Goal: Task Accomplishment & Management: Manage account settings

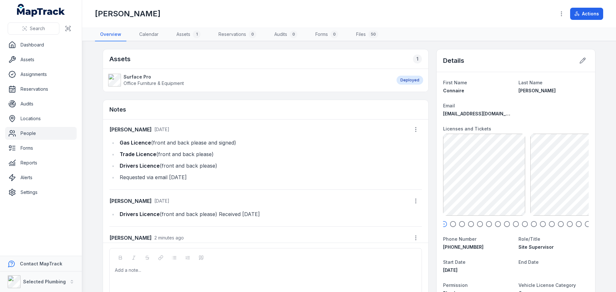
scroll to position [42, 0]
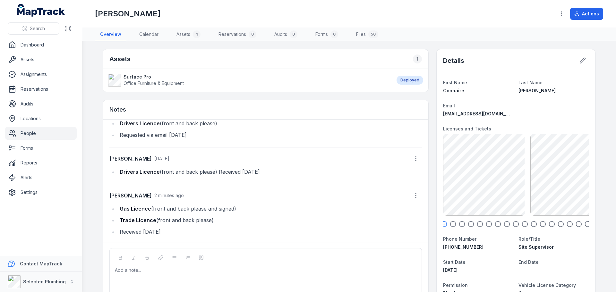
click at [450, 224] on icon "button" at bounding box center [453, 224] width 6 height 6
click at [460, 225] on icon "button" at bounding box center [462, 224] width 6 height 6
click at [465, 225] on div at bounding box center [516, 224] width 146 height 6
click at [471, 223] on circle "button" at bounding box center [470, 224] width 5 height 5
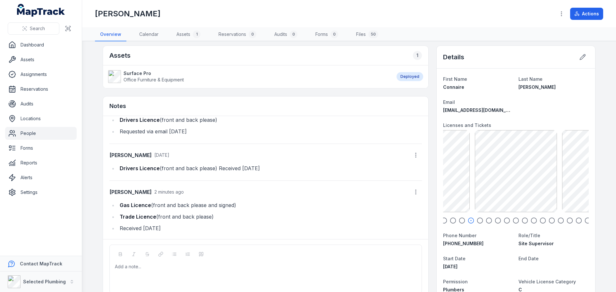
scroll to position [0, 0]
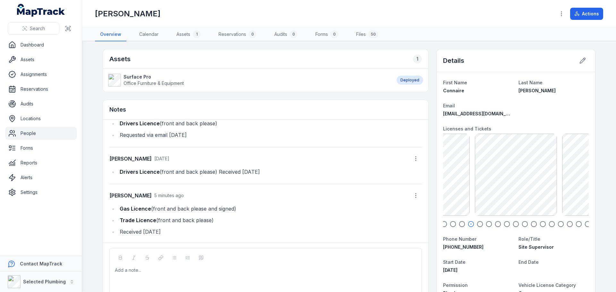
click at [30, 133] on link "People" at bounding box center [41, 133] width 72 height 13
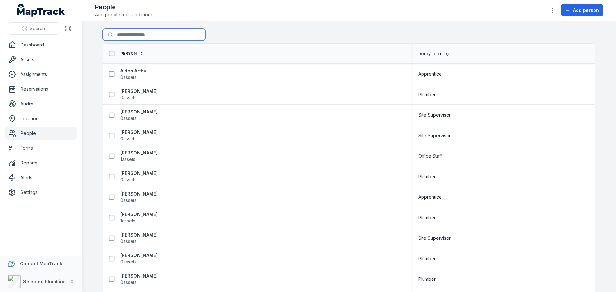
click at [133, 35] on input "Search for people" at bounding box center [154, 35] width 103 height 12
type input "*****"
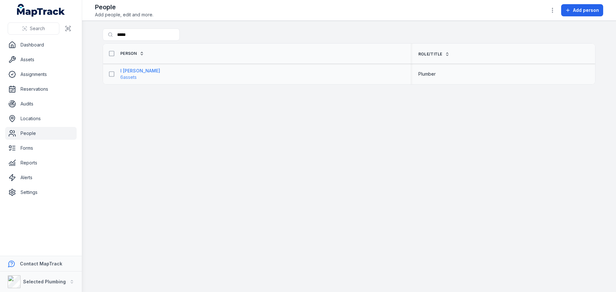
click at [129, 72] on strong "I [PERSON_NAME]" at bounding box center [140, 71] width 40 height 6
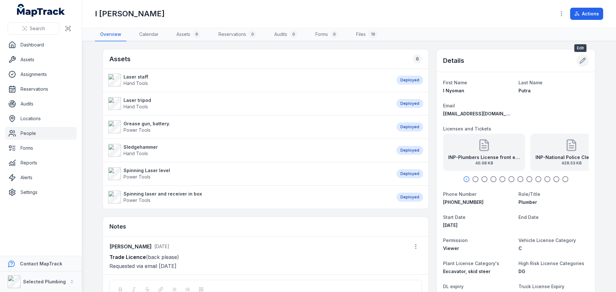
click at [579, 60] on icon at bounding box center [582, 60] width 6 height 6
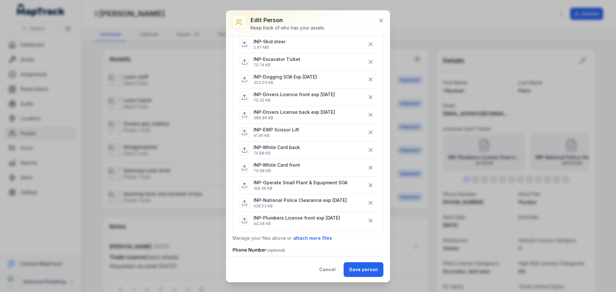
scroll to position [128, 0]
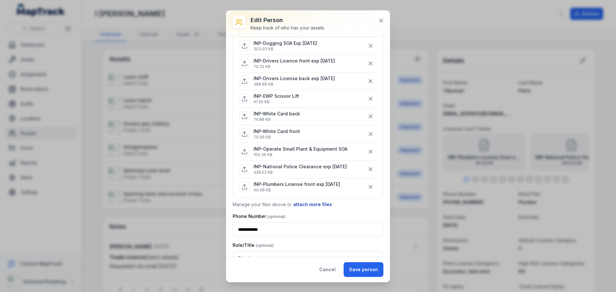
click at [312, 203] on button "attach more files" at bounding box center [312, 204] width 39 height 7
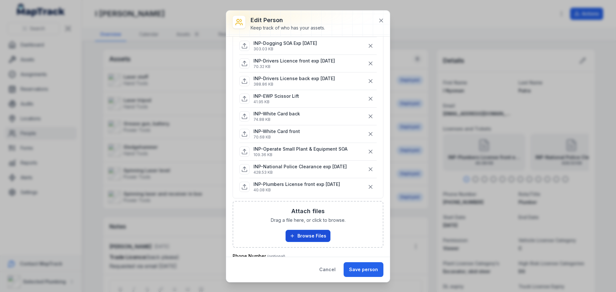
click at [300, 231] on button "Browse Files" at bounding box center [308, 236] width 45 height 12
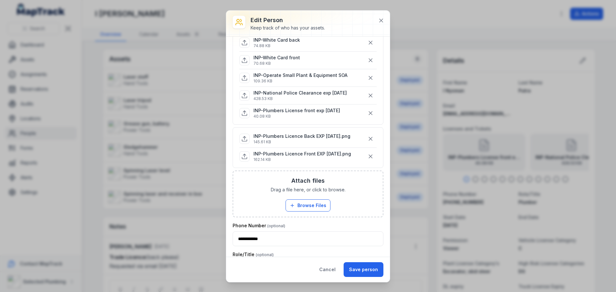
scroll to position [160, 0]
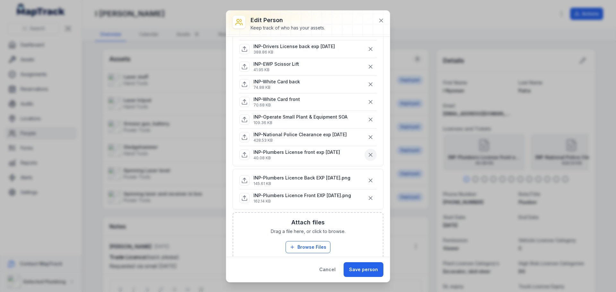
click at [369, 155] on icon "button" at bounding box center [370, 154] width 3 height 3
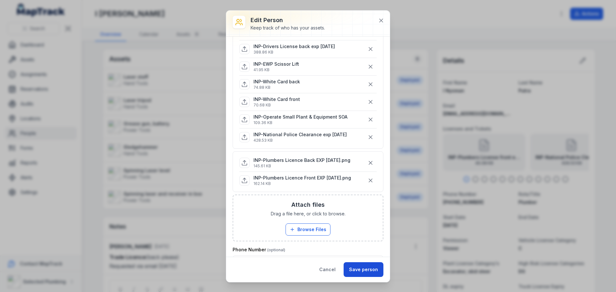
drag, startPoint x: 360, startPoint y: 271, endPoint x: 362, endPoint y: 269, distance: 3.4
click at [361, 271] on button "Save person" at bounding box center [364, 269] width 40 height 15
